Goal: Check status: Check status

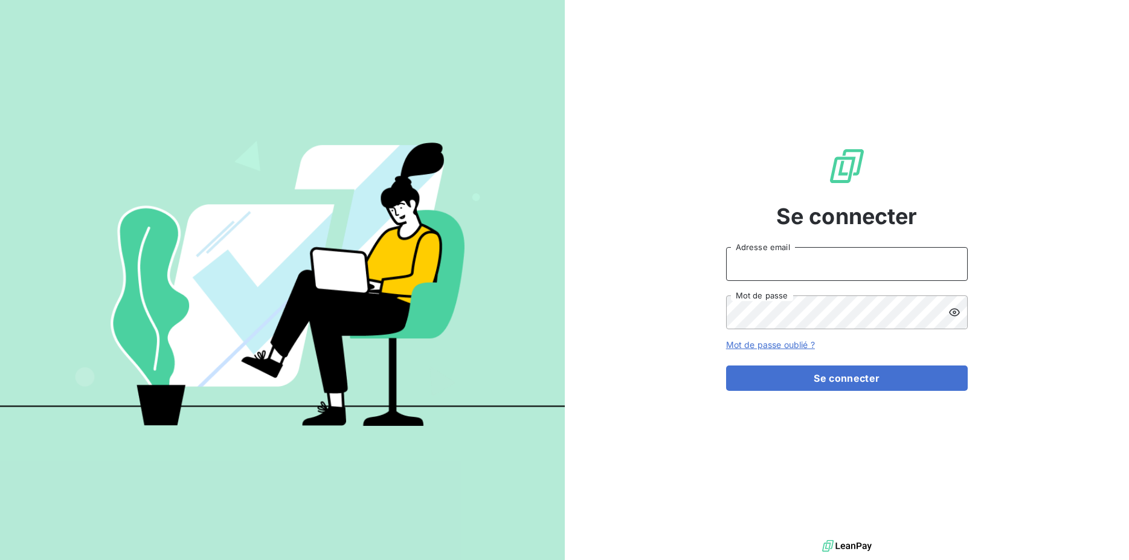
click at [778, 272] on input "Adresse email" at bounding box center [847, 264] width 242 height 34
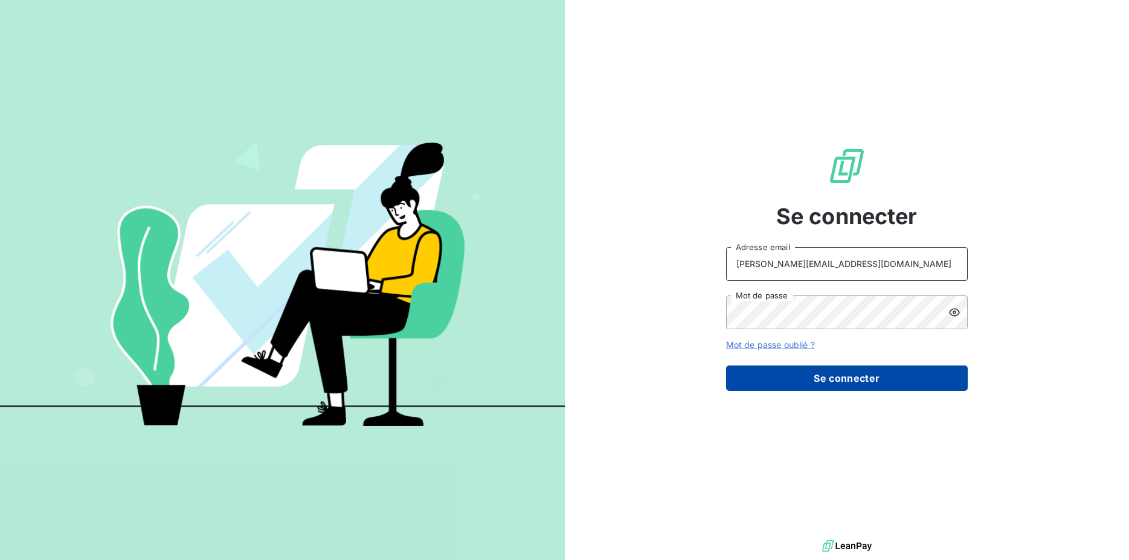
type input "[PERSON_NAME][EMAIL_ADDRESS][DOMAIN_NAME]"
click at [804, 381] on button "Se connecter" at bounding box center [847, 378] width 242 height 25
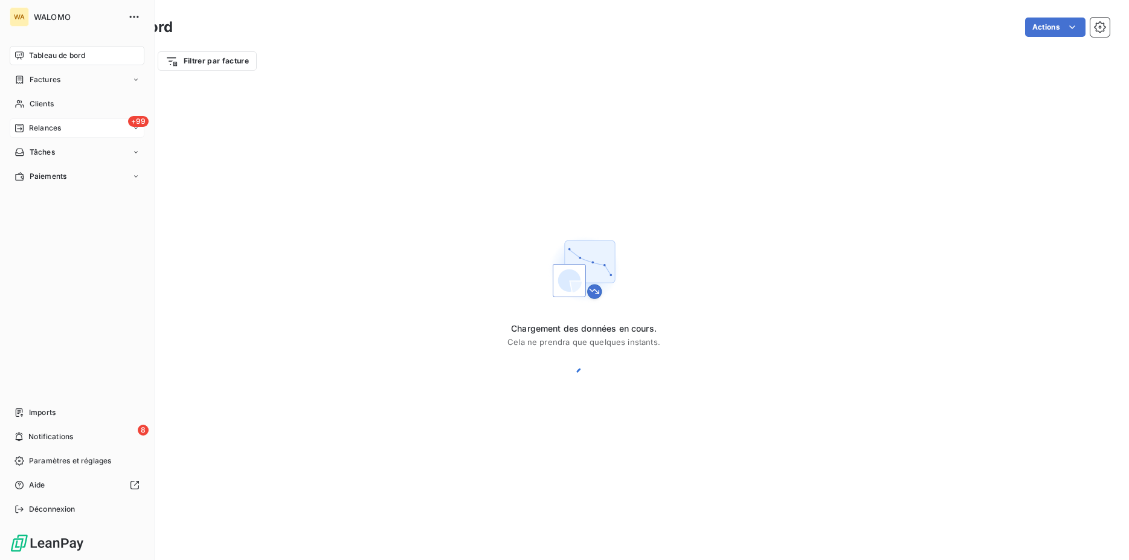
click at [81, 128] on div "+99 Relances" at bounding box center [77, 127] width 135 height 19
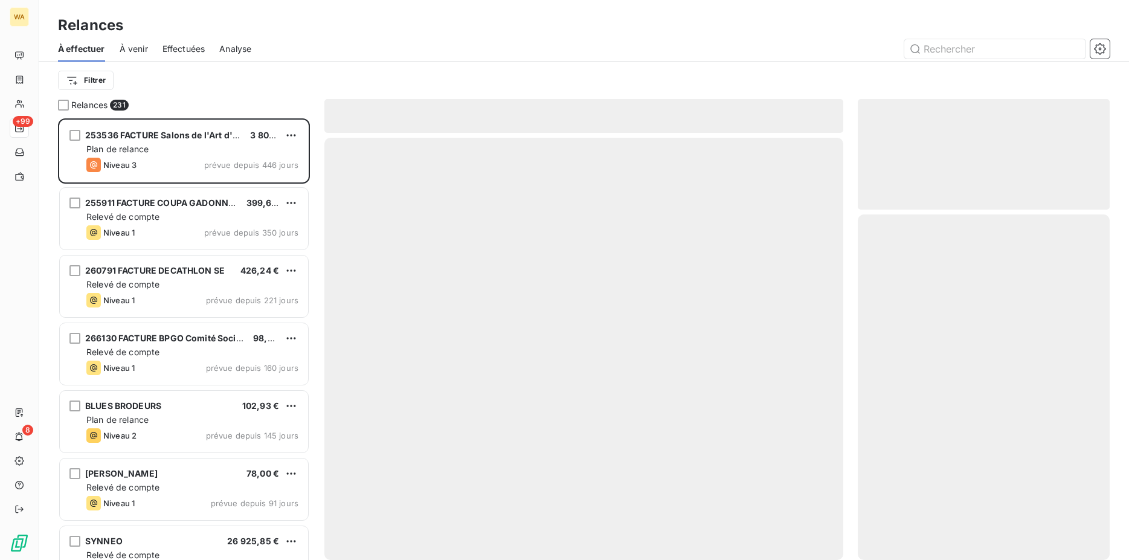
scroll to position [431, 242]
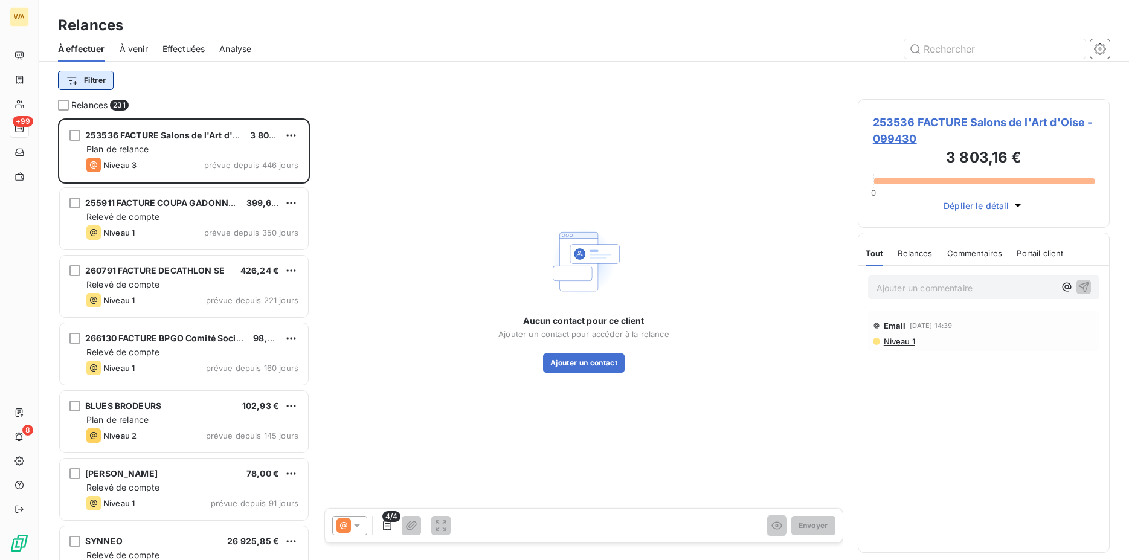
click at [95, 81] on html "WA +99 8 Relances À effectuer À venir Effectuées Analyse Filtrer Relances 231 2…" at bounding box center [564, 280] width 1129 height 560
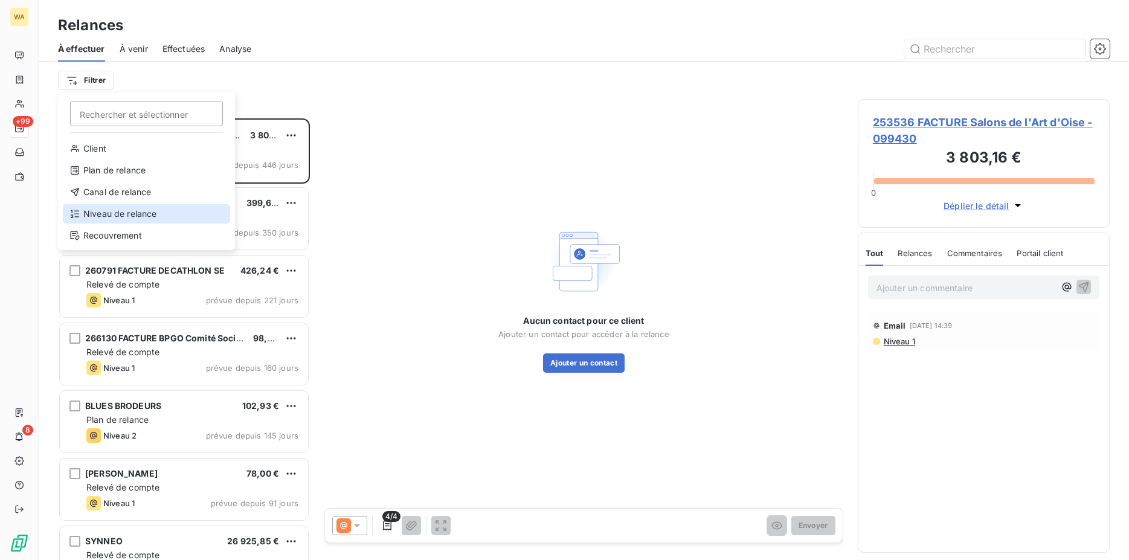
click at [124, 212] on div "Niveau de relance" at bounding box center [146, 213] width 167 height 19
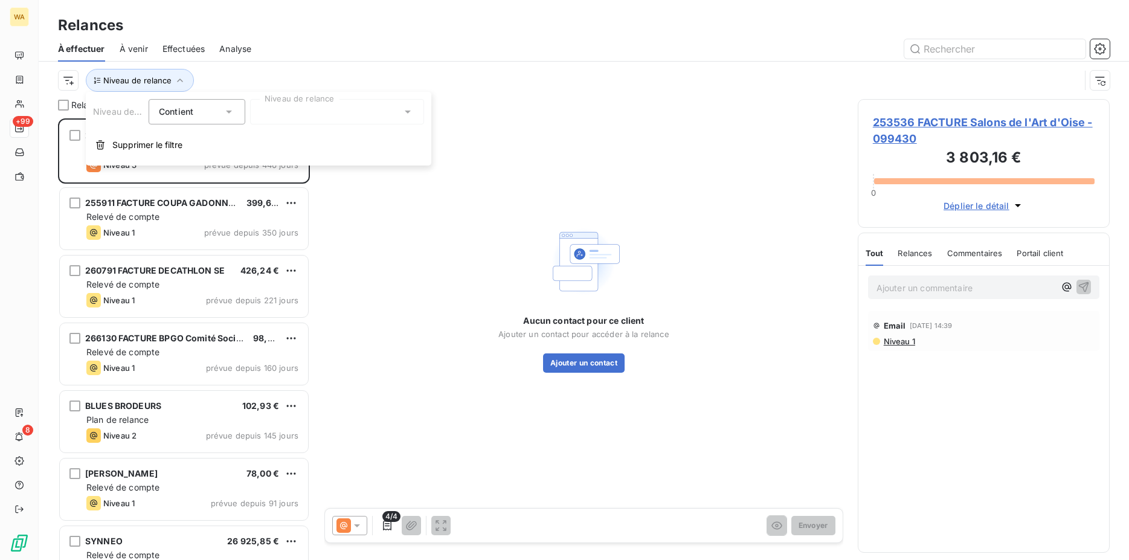
click at [334, 119] on div at bounding box center [337, 111] width 174 height 25
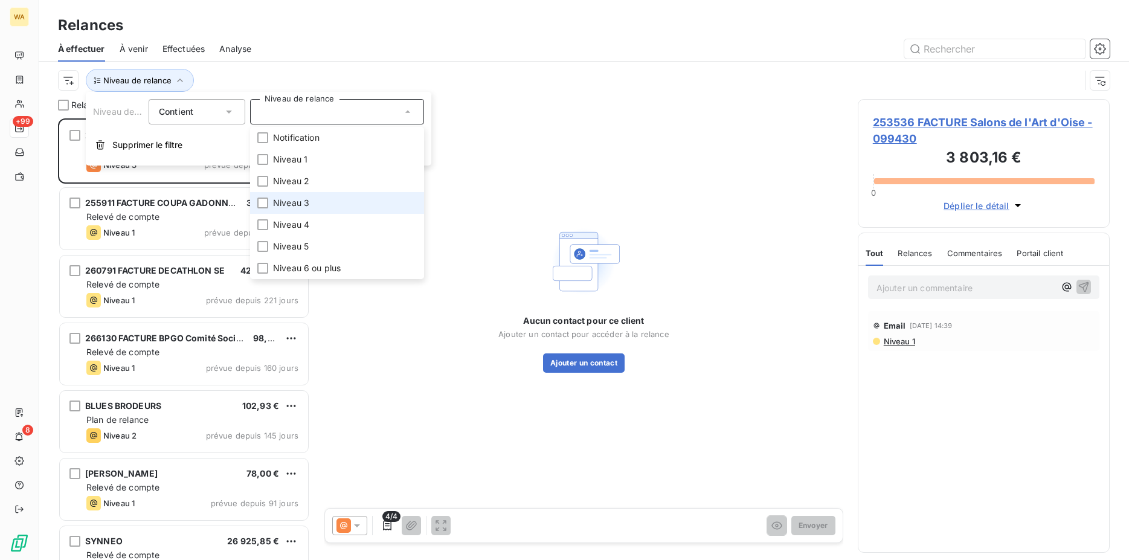
click at [305, 199] on span "Niveau 3" at bounding box center [291, 203] width 36 height 12
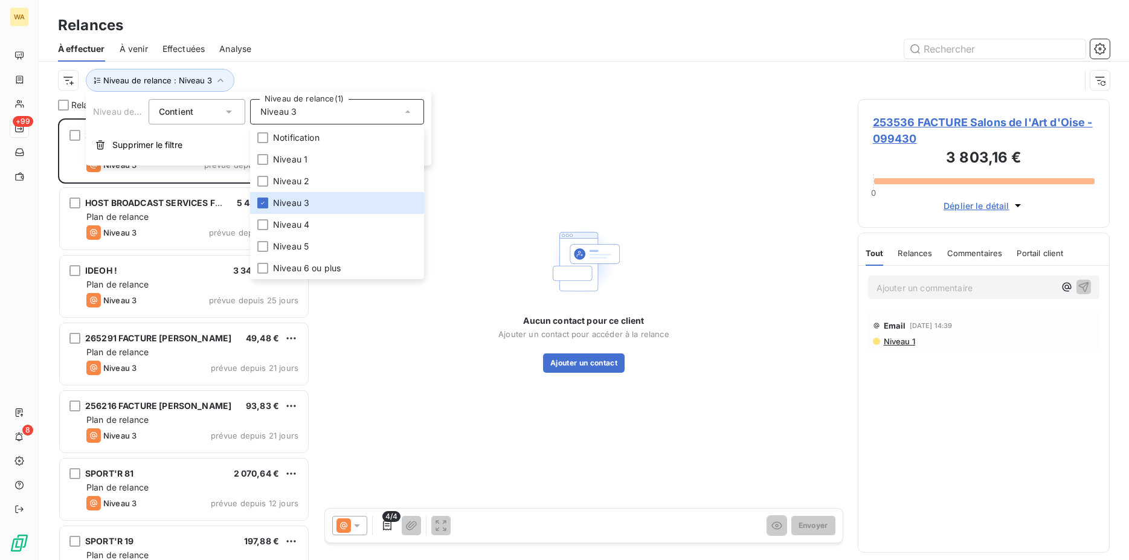
click at [507, 95] on div "Niveau de relance : Niveau 3" at bounding box center [584, 80] width 1052 height 37
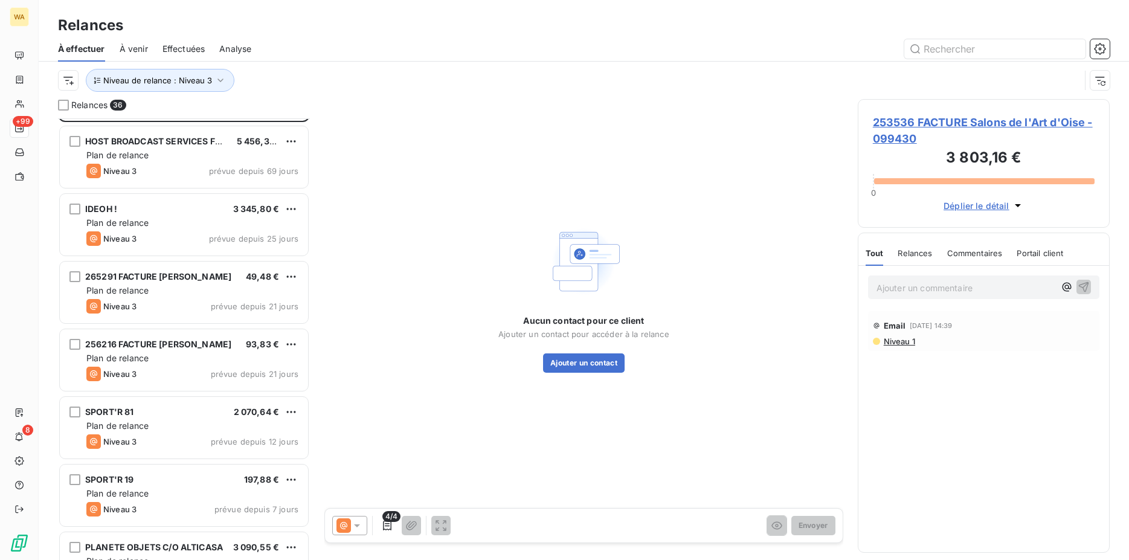
scroll to position [124, 0]
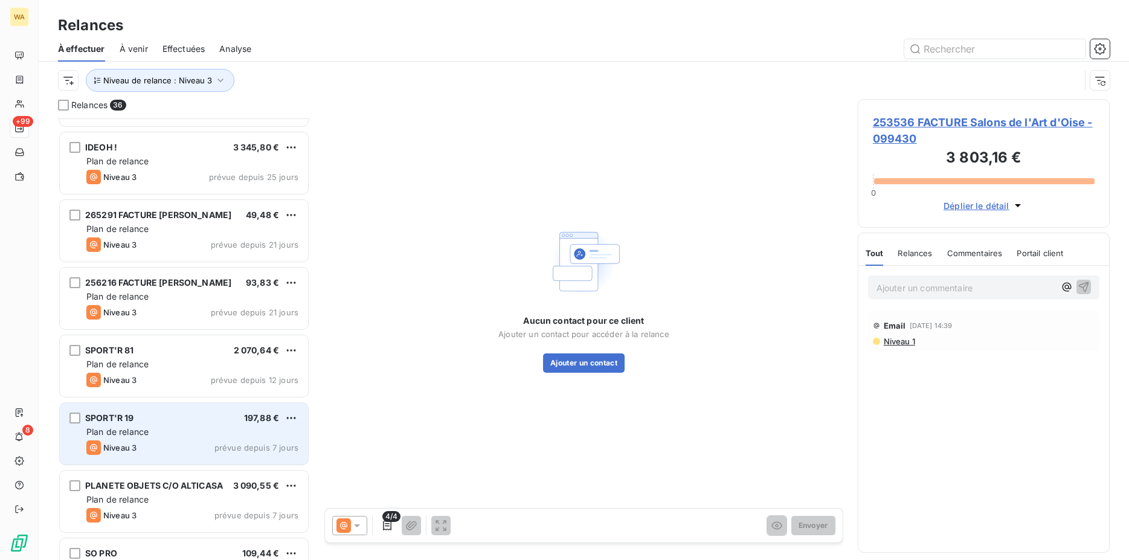
click at [163, 425] on div "SPORT'R 19 197,88 € Plan de relance Niveau 3 prévue depuis 7 jours" at bounding box center [184, 434] width 248 height 62
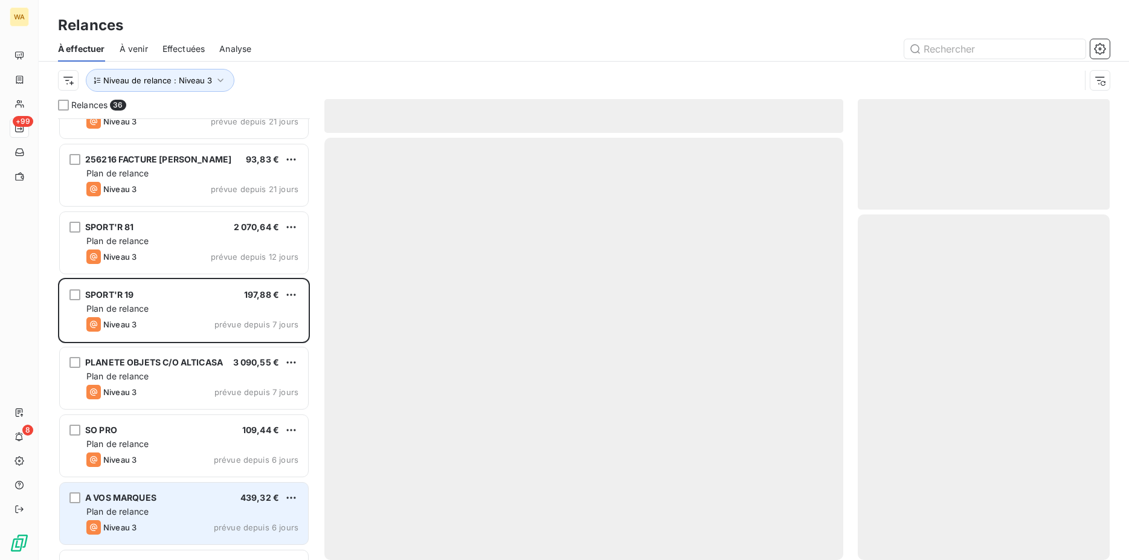
scroll to position [309, 0]
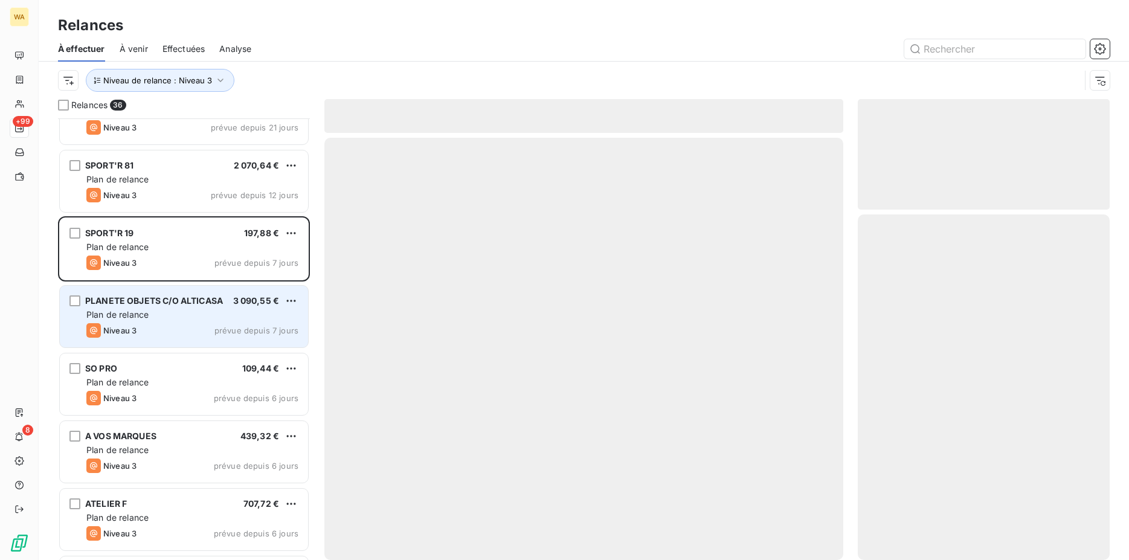
click at [165, 314] on div "Plan de relance" at bounding box center [192, 315] width 212 height 12
